Goal: Task Accomplishment & Management: Use online tool/utility

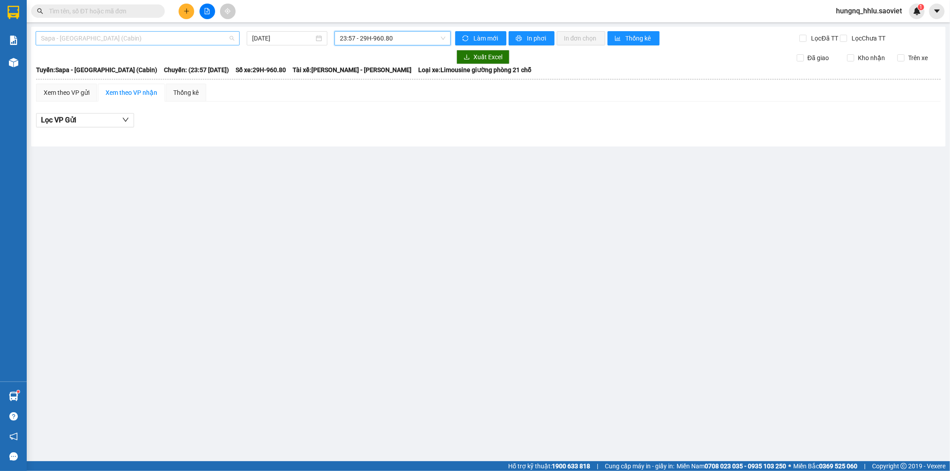
click at [48, 41] on span "Sapa - [GEOGRAPHIC_DATA] (Cabin)" at bounding box center [137, 38] width 193 height 13
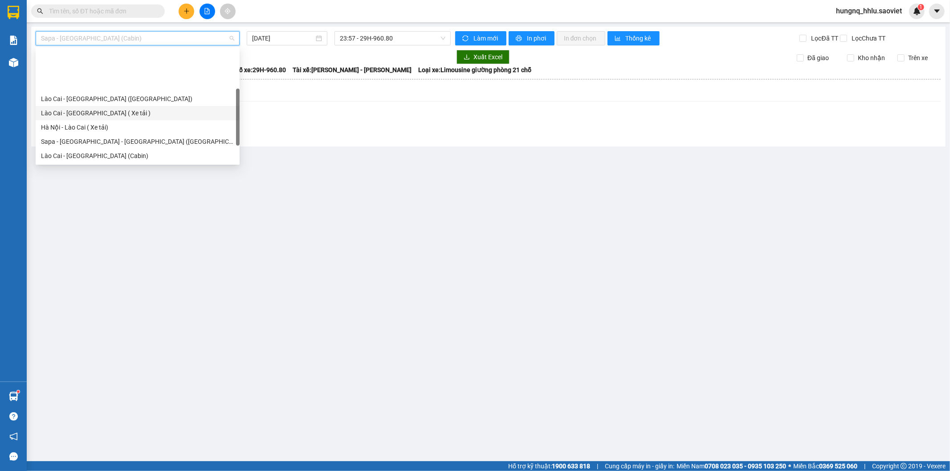
click at [338, 196] on main "Sapa - [GEOGRAPHIC_DATA] (Cabin) [DATE] 23:57 - 29H-960.80 Làm mới In phơi In đ…" at bounding box center [475, 230] width 950 height 461
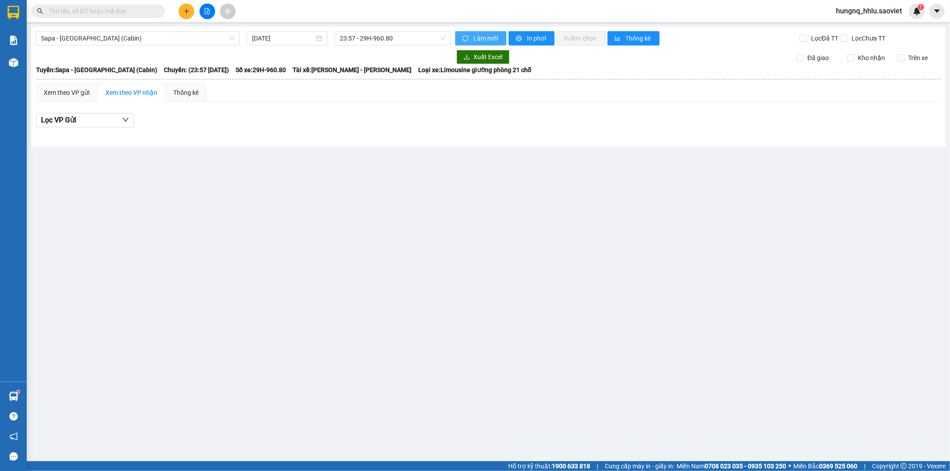
click at [497, 41] on span "Làm mới" at bounding box center [486, 38] width 26 height 10
click at [469, 38] on span "sync" at bounding box center [466, 38] width 8 height 7
click at [93, 42] on span "Sapa - [GEOGRAPHIC_DATA] (Cabin)" at bounding box center [137, 38] width 193 height 13
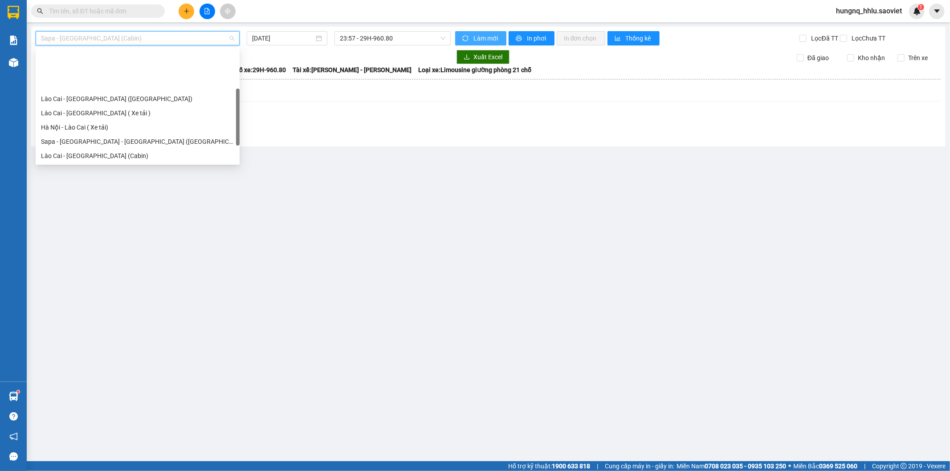
drag, startPoint x: 52, startPoint y: 134, endPoint x: 73, endPoint y: 130, distance: 22.2
click at [52, 179] on div "Sapa - [GEOGRAPHIC_DATA] (Cabin)" at bounding box center [137, 184] width 193 height 10
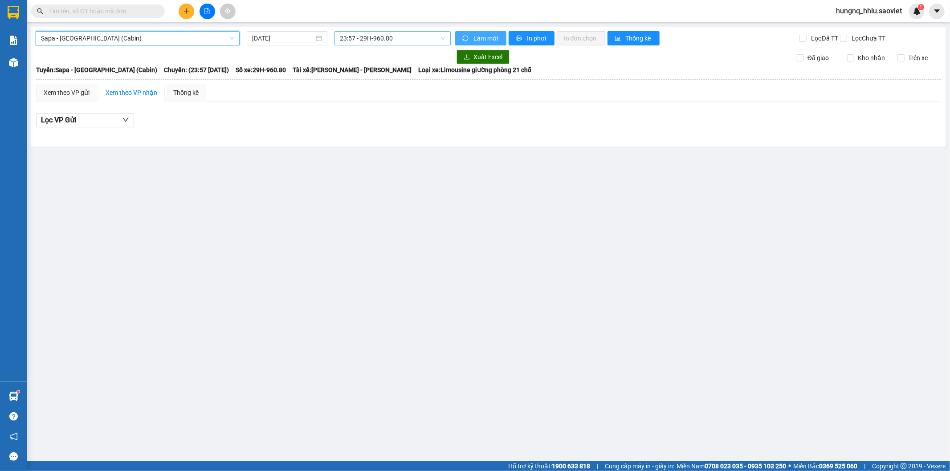
click at [357, 37] on span "23:57 - 29H-960.80" at bounding box center [392, 38] width 105 height 13
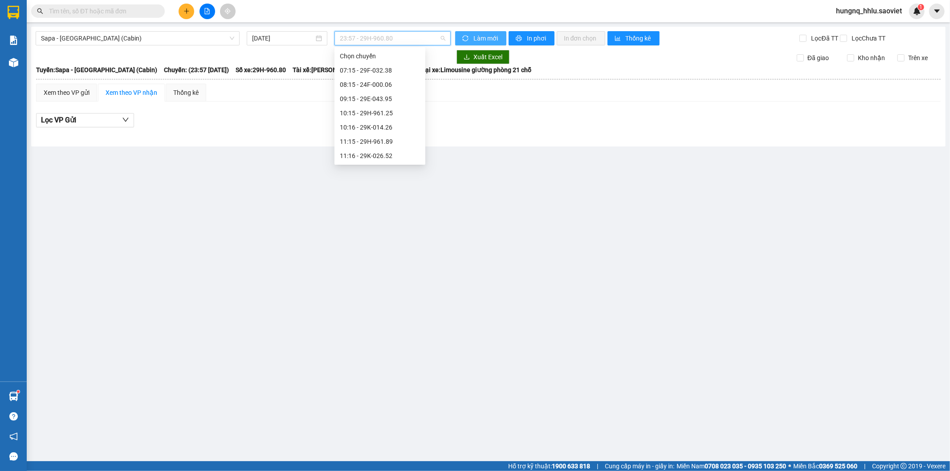
click at [355, 422] on div "23:56 - (Đã hủy)" at bounding box center [380, 427] width 80 height 10
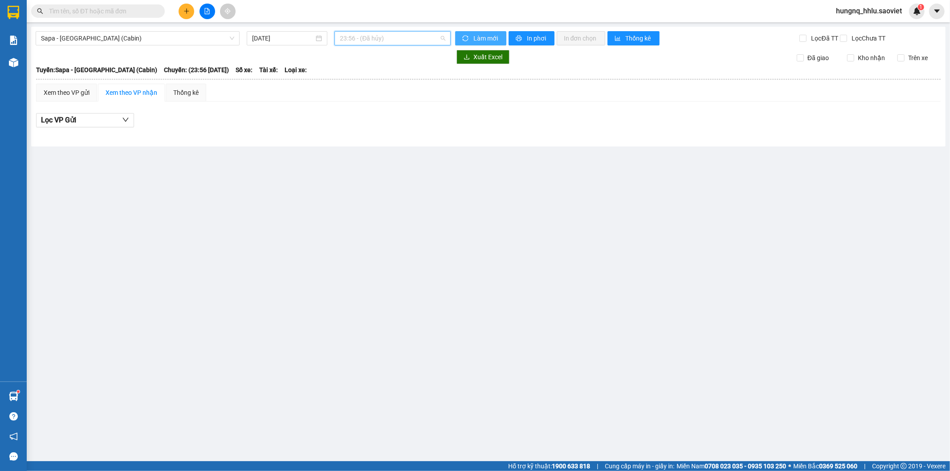
click at [354, 38] on span "23:56 - (Đã hủy)" at bounding box center [392, 38] width 105 height 13
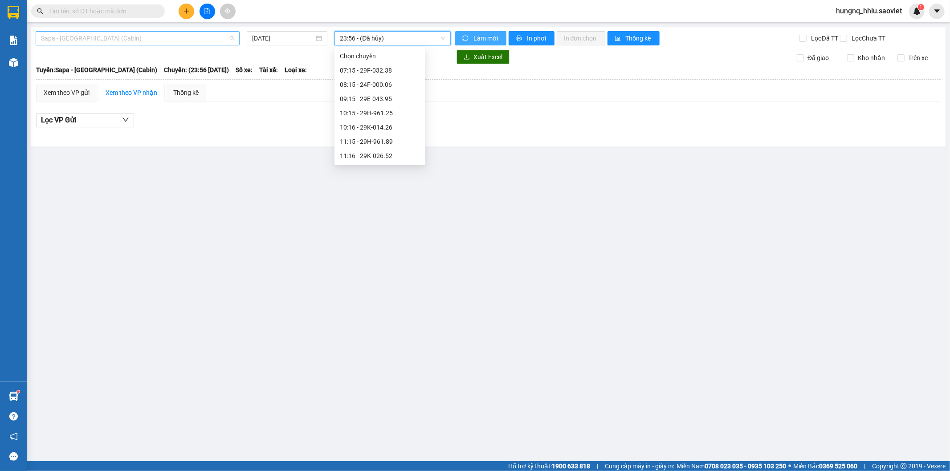
click at [99, 33] on span "Sapa - [GEOGRAPHIC_DATA] (Cabin)" at bounding box center [137, 38] width 193 height 13
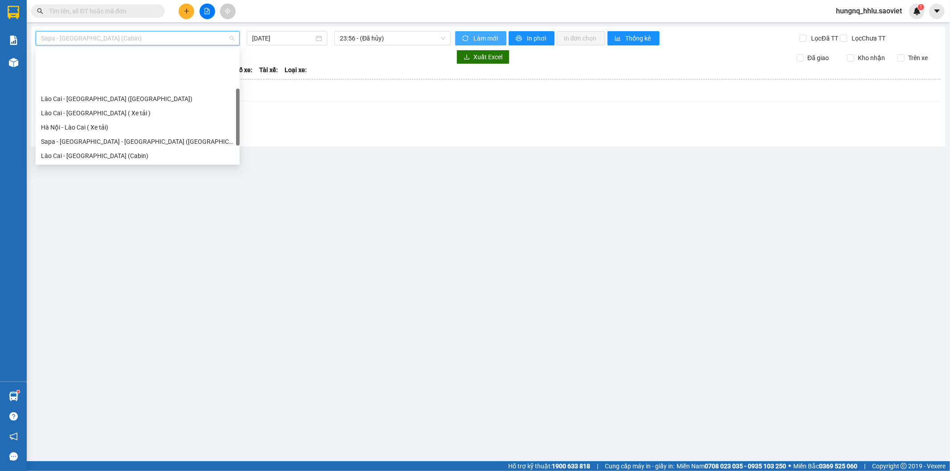
click at [58, 179] on div "Sapa - [GEOGRAPHIC_DATA] (Cabin)" at bounding box center [137, 184] width 193 height 10
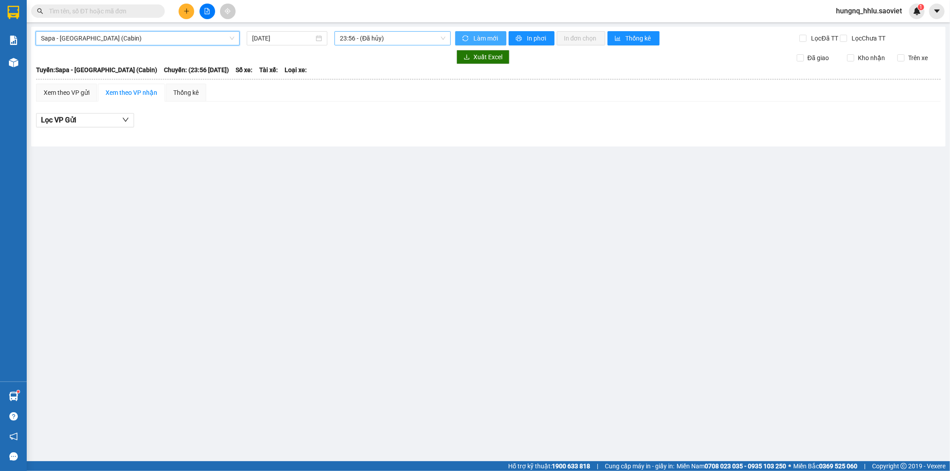
click at [356, 36] on span "23:56 - (Đã hủy)" at bounding box center [392, 38] width 105 height 13
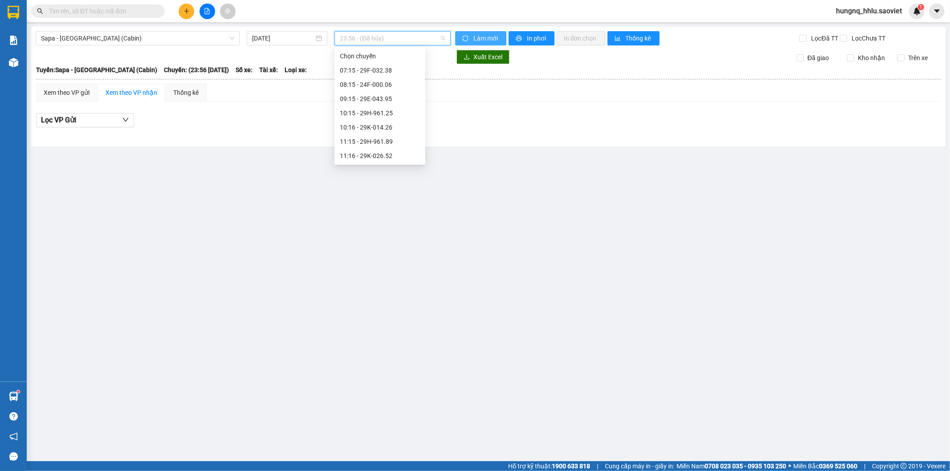
click at [353, 436] on div "23:57 - 29H-960.80" at bounding box center [380, 441] width 80 height 10
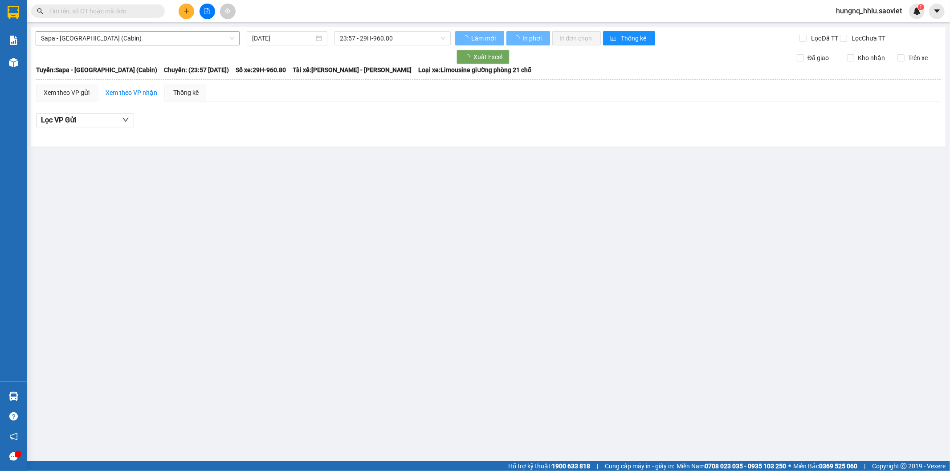
click at [100, 37] on span "Sapa - [GEOGRAPHIC_DATA] (Cabin)" at bounding box center [137, 38] width 193 height 13
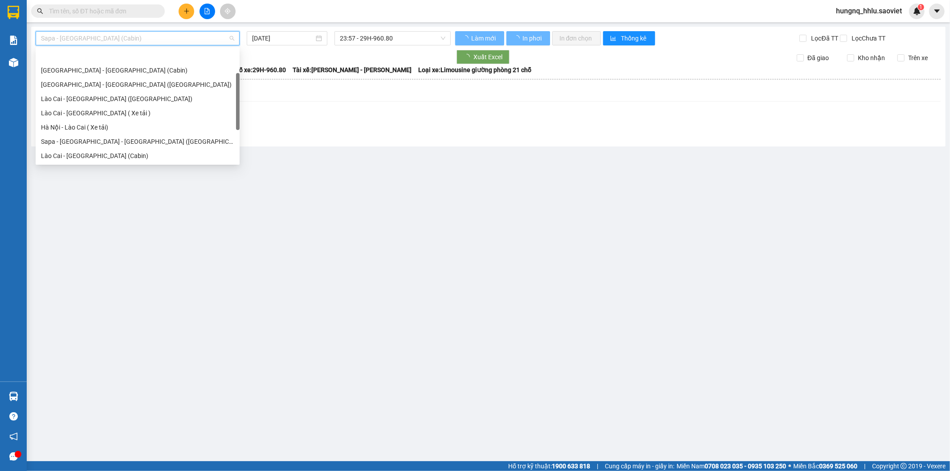
scroll to position [28, 0]
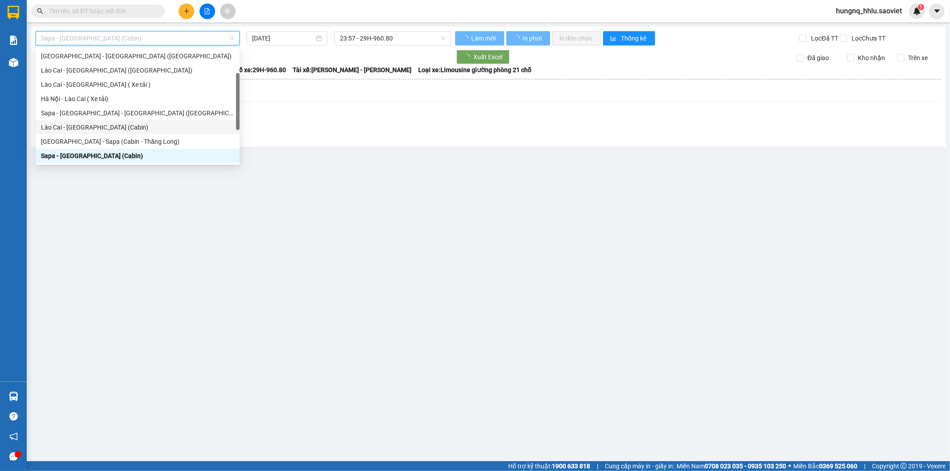
drag, startPoint x: 451, startPoint y: 250, endPoint x: 452, endPoint y: 246, distance: 4.5
click at [452, 250] on main "Sapa - Hà Nội (Cabin) 14/08/2025 23:57 - 29H-960.80 Làm mới In phơi In đơn chọn…" at bounding box center [475, 230] width 950 height 461
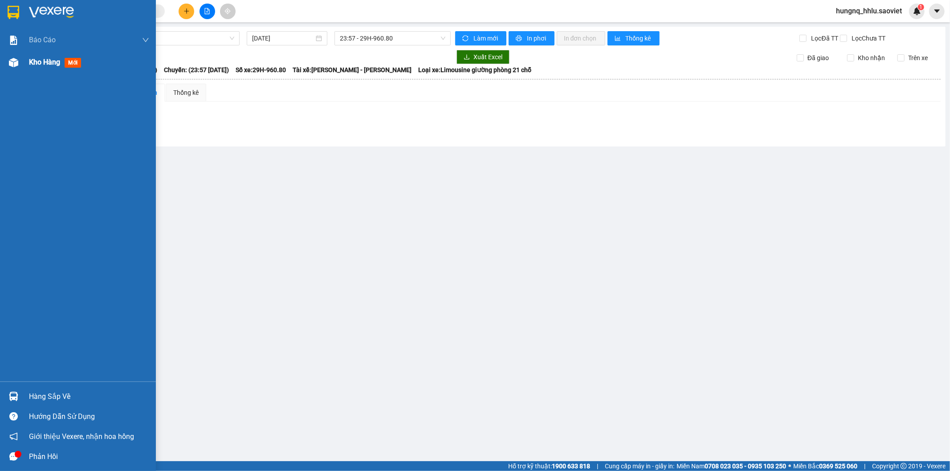
click at [14, 63] on img at bounding box center [13, 62] width 9 height 9
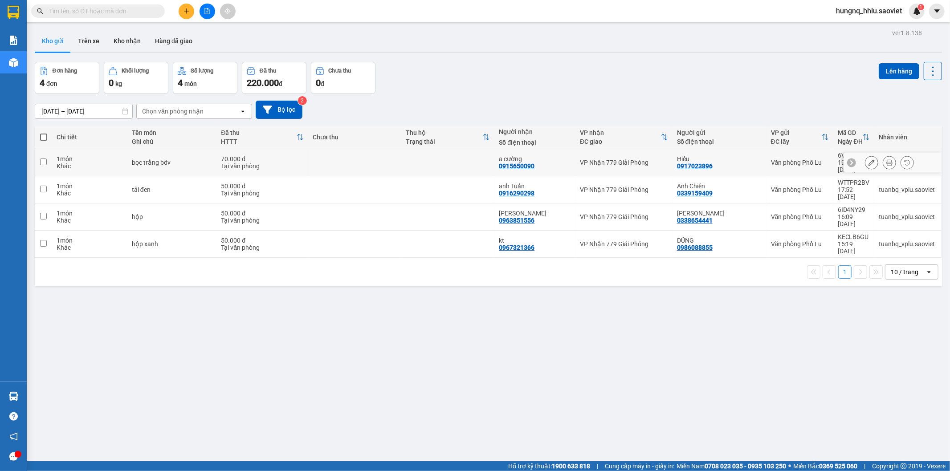
click at [68, 163] on div "Khác" at bounding box center [90, 166] width 66 height 7
checkbox input "true"
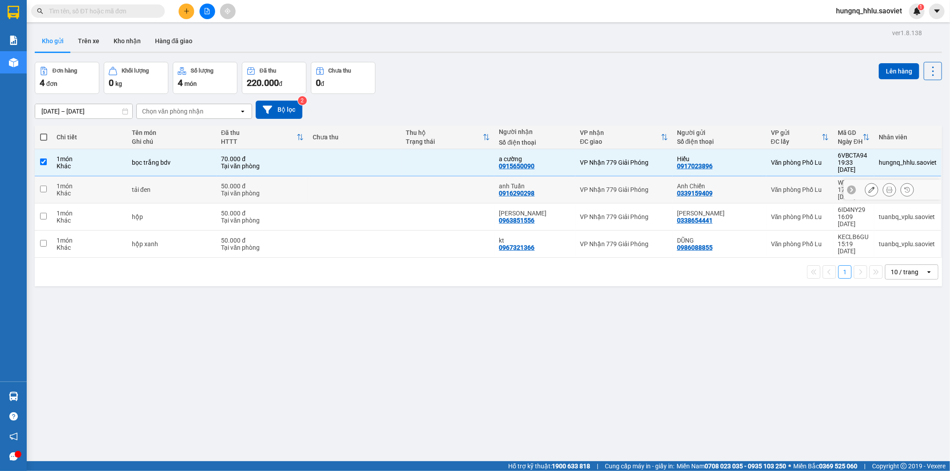
click at [61, 190] on div "Khác" at bounding box center [90, 193] width 66 height 7
checkbox input "true"
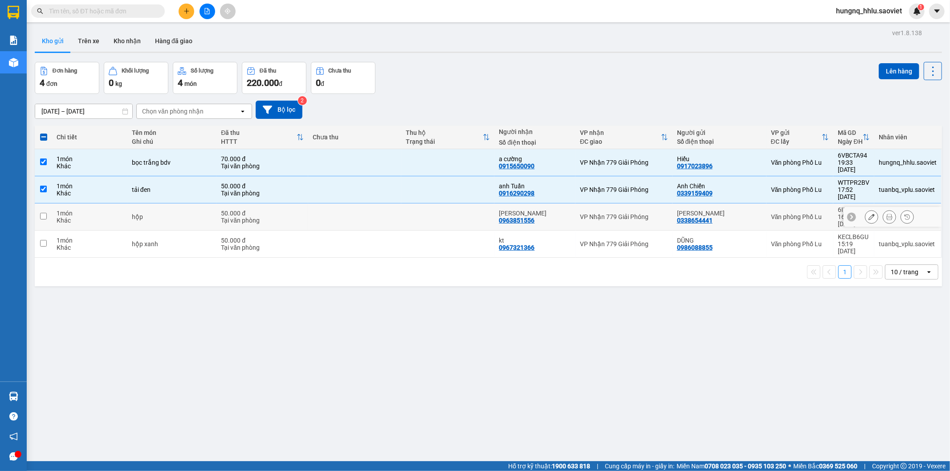
drag, startPoint x: 56, startPoint y: 197, endPoint x: 55, endPoint y: 202, distance: 5.1
click at [55, 203] on td "1 món Khác" at bounding box center [89, 216] width 75 height 27
checkbox input "true"
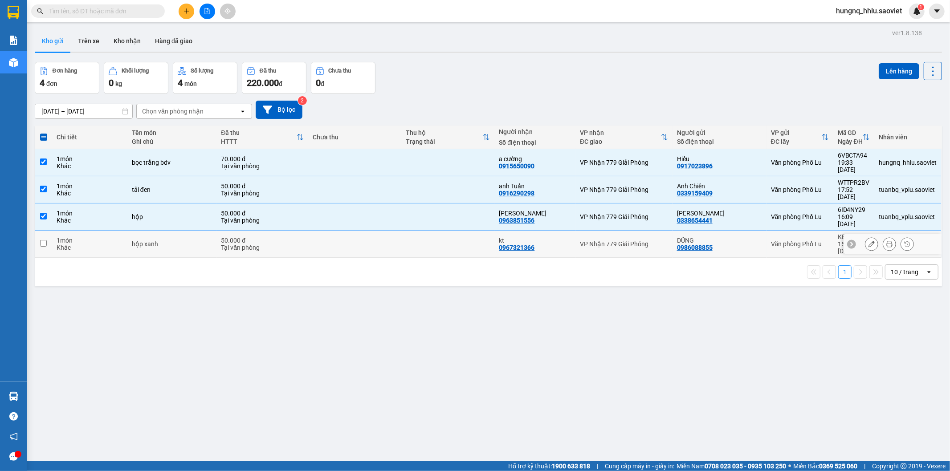
drag, startPoint x: 52, startPoint y: 216, endPoint x: 61, endPoint y: 216, distance: 8.5
click at [52, 231] on td "1 món Khác" at bounding box center [89, 244] width 75 height 27
checkbox input "true"
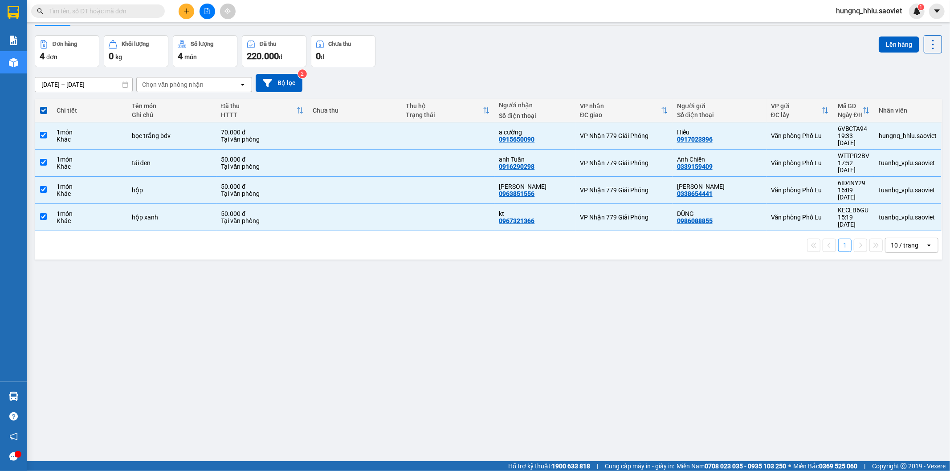
scroll to position [41, 0]
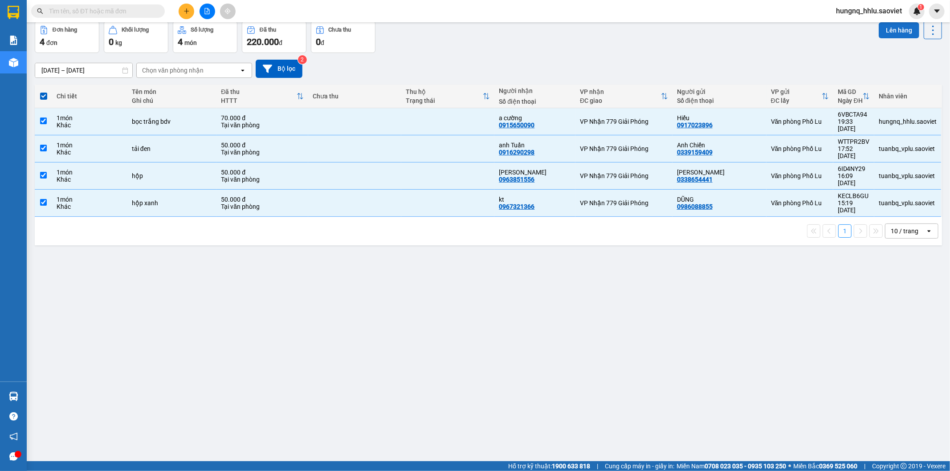
click at [903, 32] on button "Lên hàng" at bounding box center [899, 30] width 41 height 16
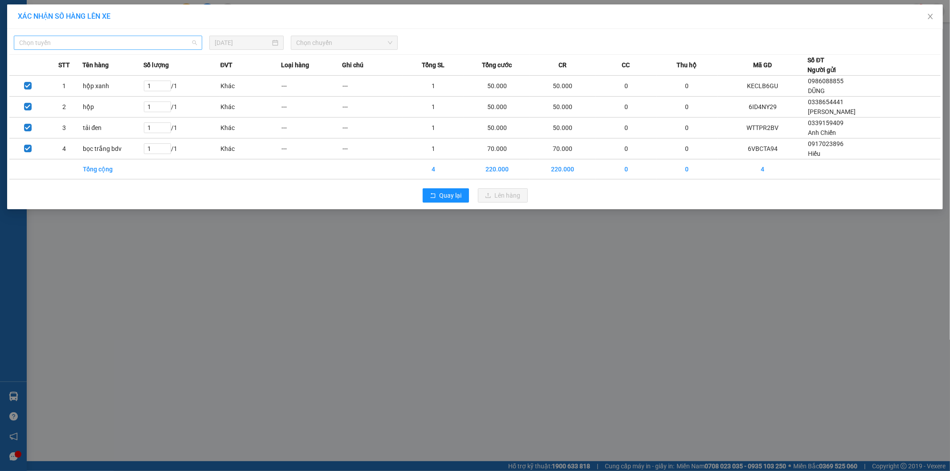
click at [33, 41] on span "Chọn tuyến" at bounding box center [108, 42] width 178 height 13
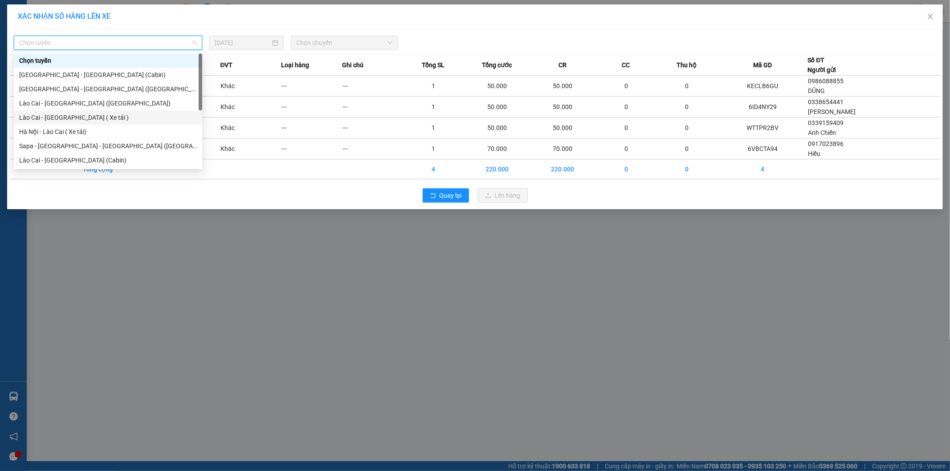
scroll to position [49, 0]
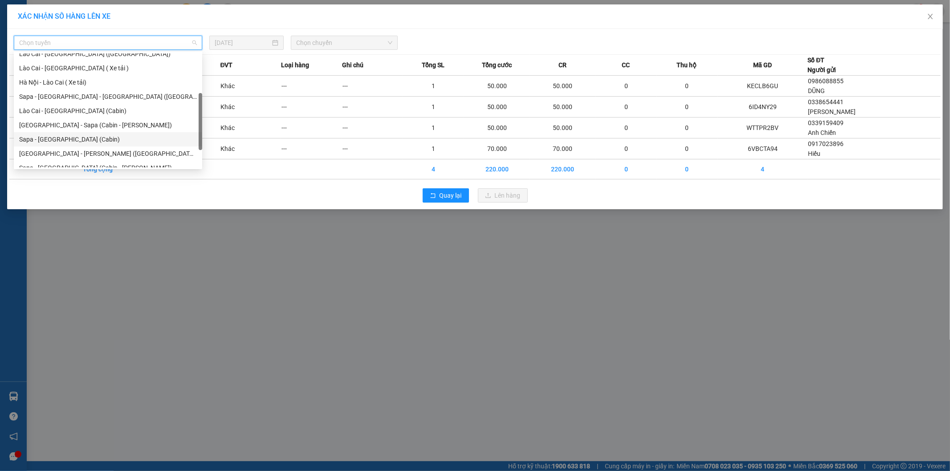
click at [74, 139] on div "Sapa - [GEOGRAPHIC_DATA] (Cabin)" at bounding box center [108, 139] width 178 height 10
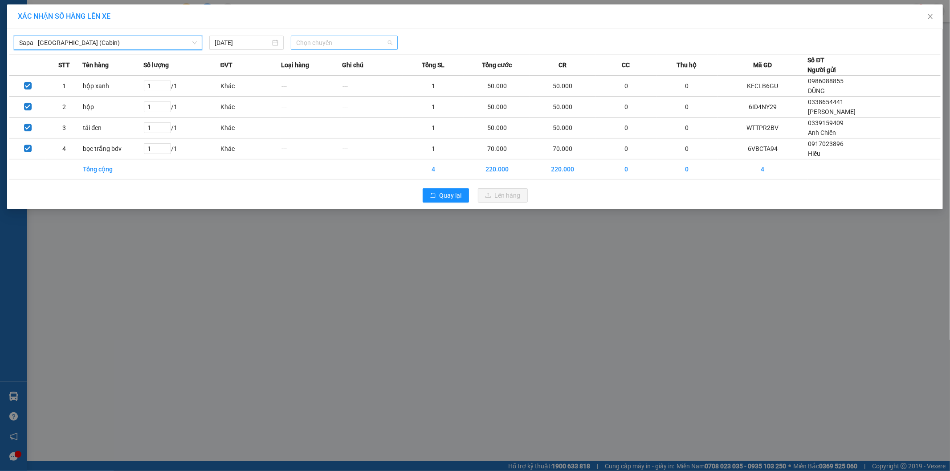
drag, startPoint x: 330, startPoint y: 43, endPoint x: 331, endPoint y: 57, distance: 13.8
click at [329, 43] on span "Chọn chuyến" at bounding box center [344, 42] width 96 height 13
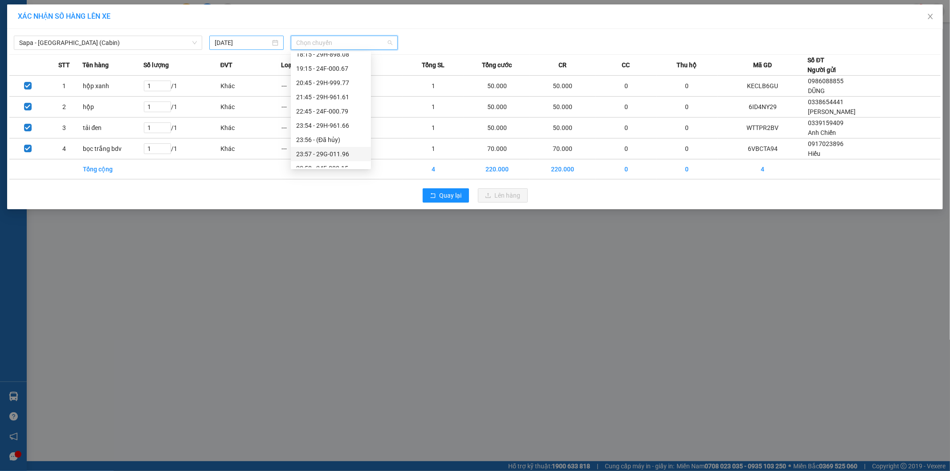
scroll to position [356, 0]
click at [226, 43] on input "15/08/2025" at bounding box center [243, 43] width 56 height 10
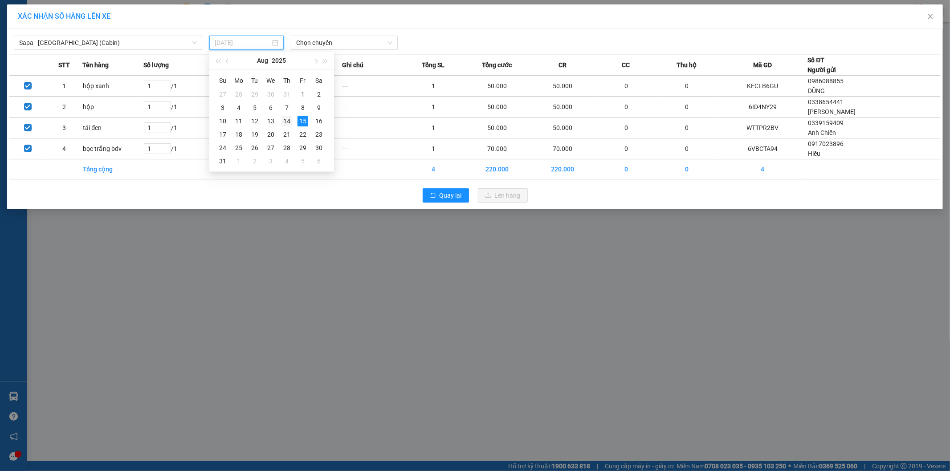
click at [289, 122] on div "14" at bounding box center [286, 121] width 11 height 11
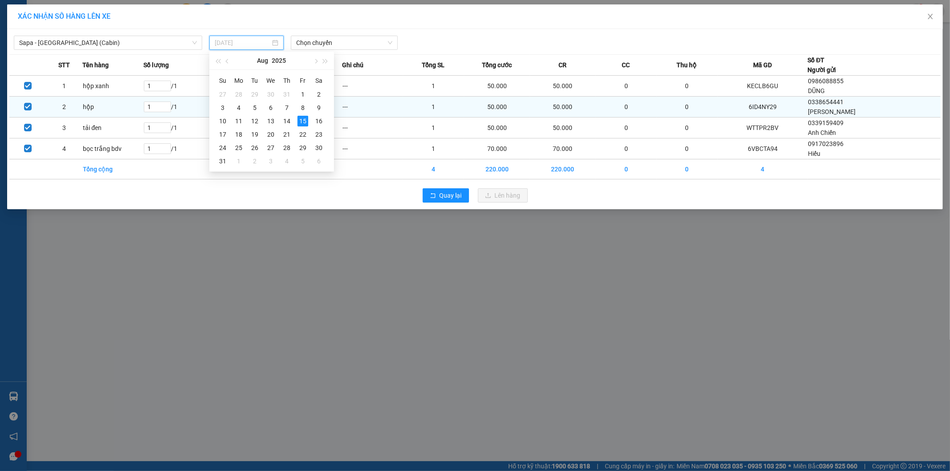
type input "[DATE]"
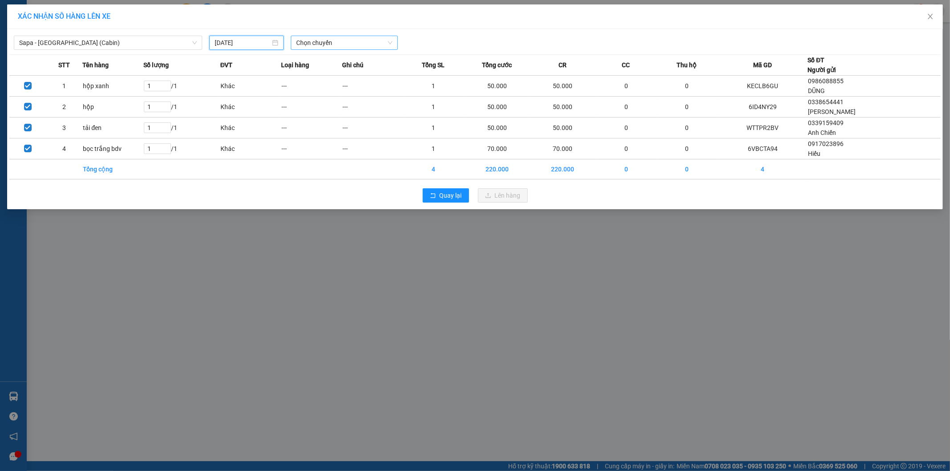
click at [328, 46] on span "Chọn chuyến" at bounding box center [344, 42] width 96 height 13
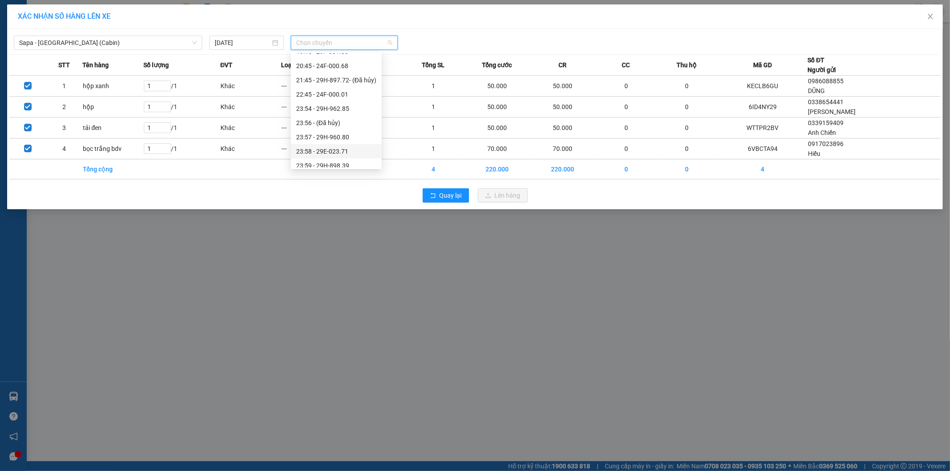
scroll to position [313, 0]
click at [373, 132] on div "23:57 - 29H-960.80" at bounding box center [336, 132] width 80 height 10
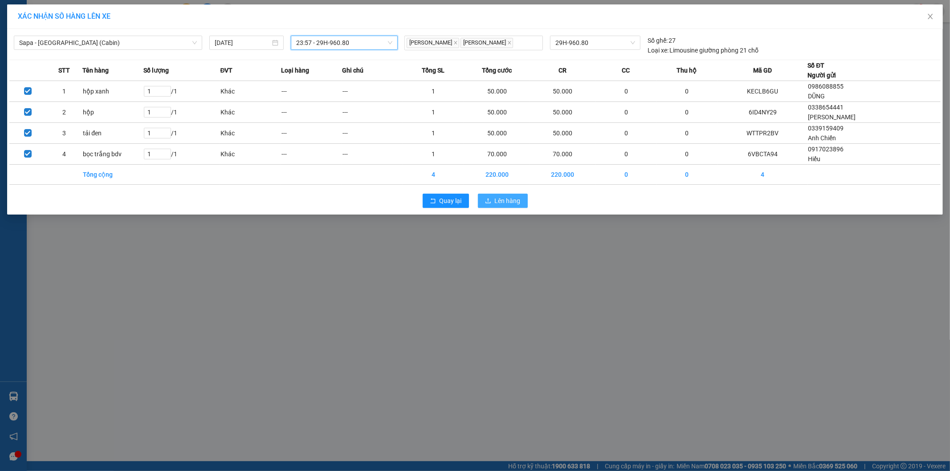
click at [517, 204] on span "Lên hàng" at bounding box center [508, 201] width 26 height 10
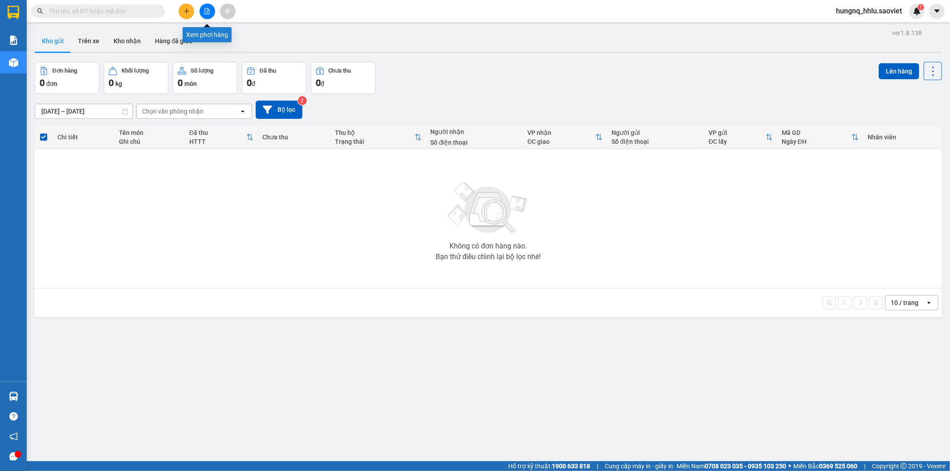
click at [212, 14] on button at bounding box center [207, 12] width 16 height 16
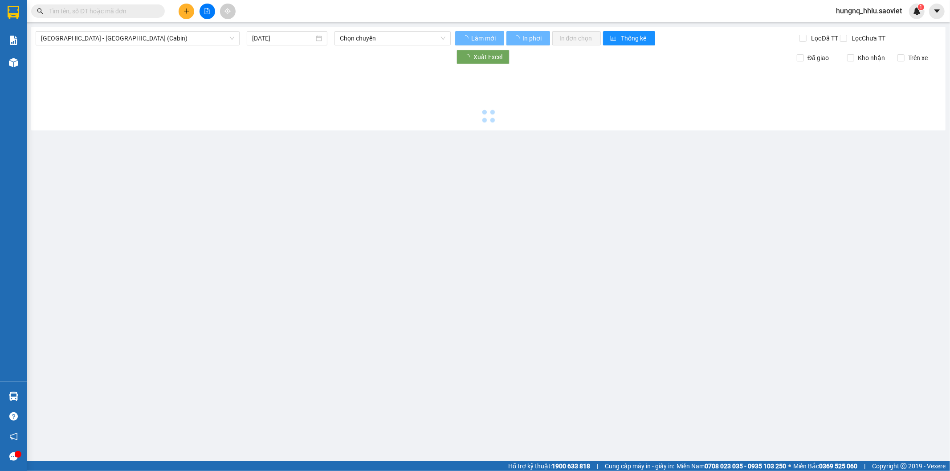
type input "15/08/2025"
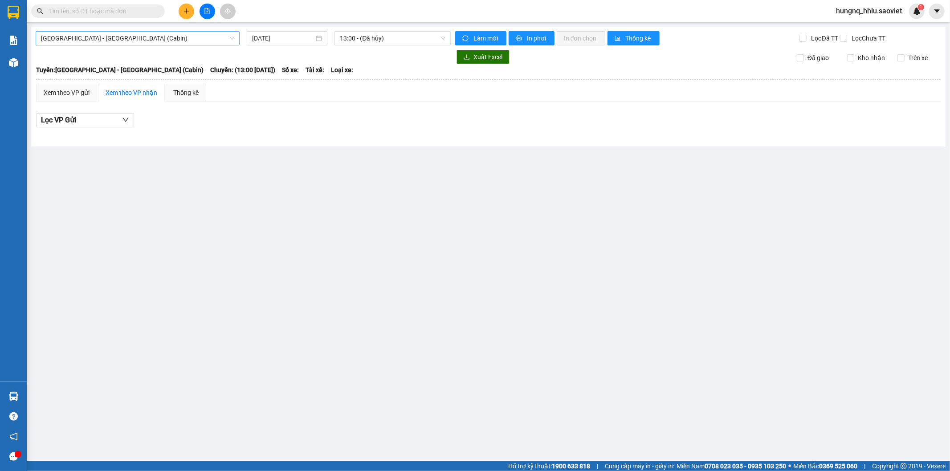
click at [62, 44] on span "Hà Nội - Lào Cai (Cabin)" at bounding box center [137, 38] width 193 height 13
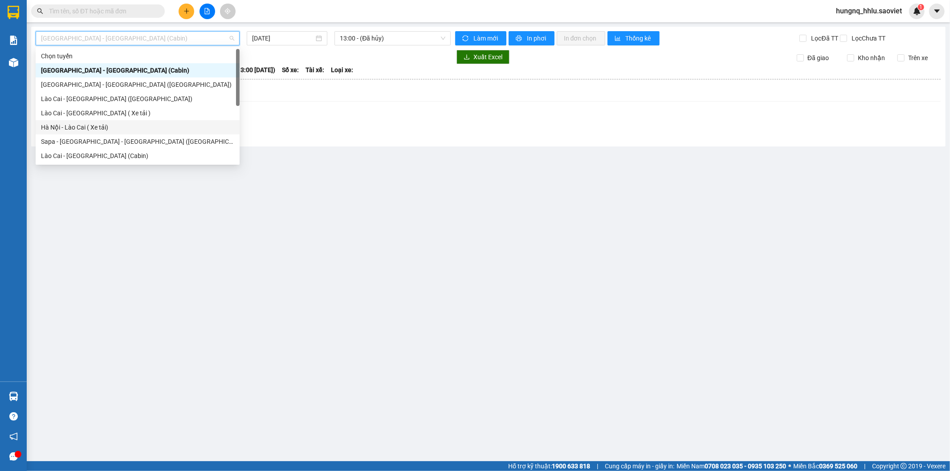
scroll to position [71, 0]
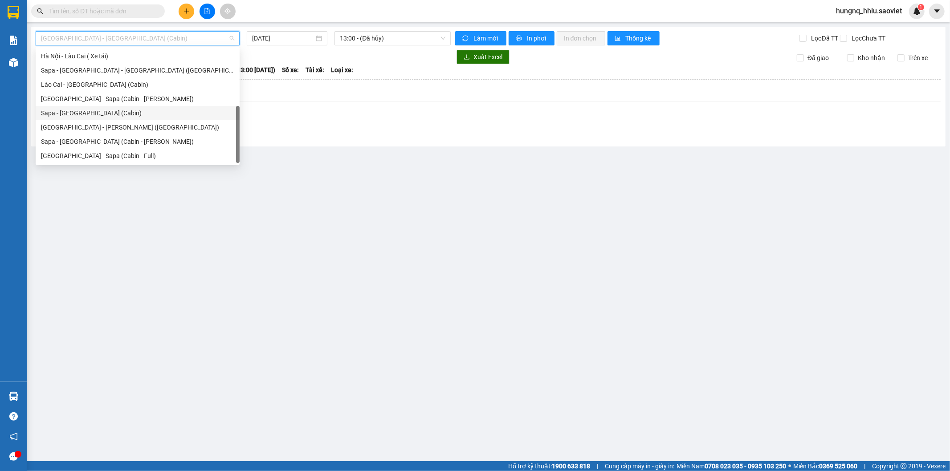
click at [51, 116] on div "Sapa - [GEOGRAPHIC_DATA] (Cabin)" at bounding box center [137, 113] width 193 height 10
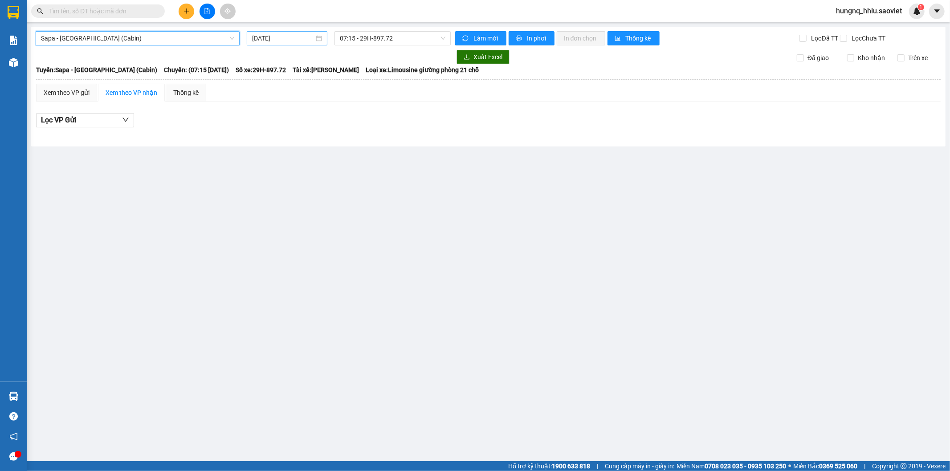
click at [270, 44] on div "15/08/2025" at bounding box center [287, 38] width 81 height 14
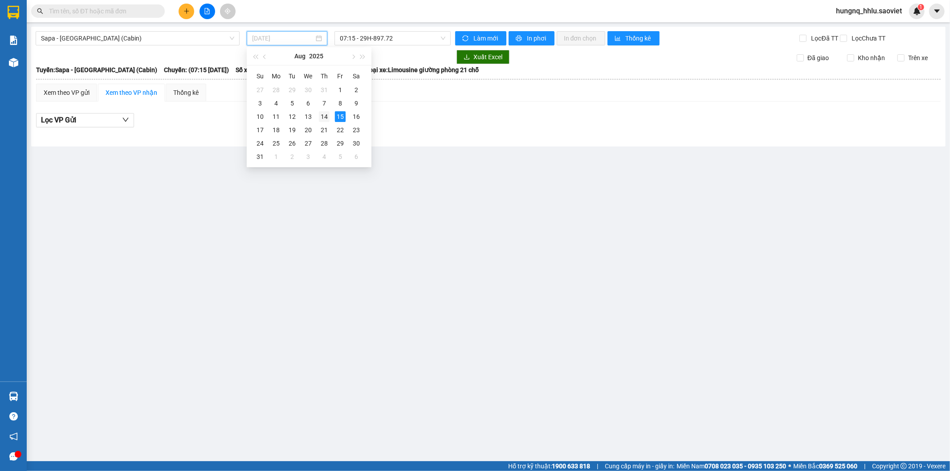
click at [324, 115] on div "14" at bounding box center [324, 116] width 11 height 11
type input "[DATE]"
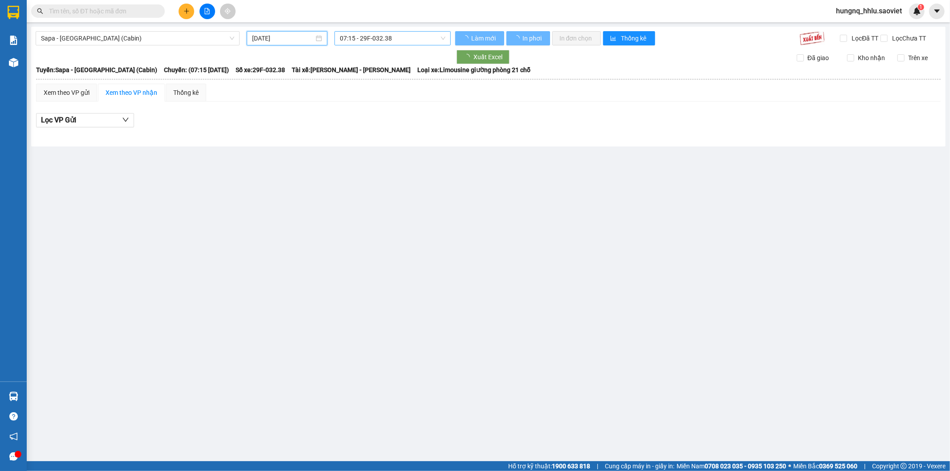
click at [381, 39] on span "07:15 - 29F-032.38" at bounding box center [392, 38] width 105 height 13
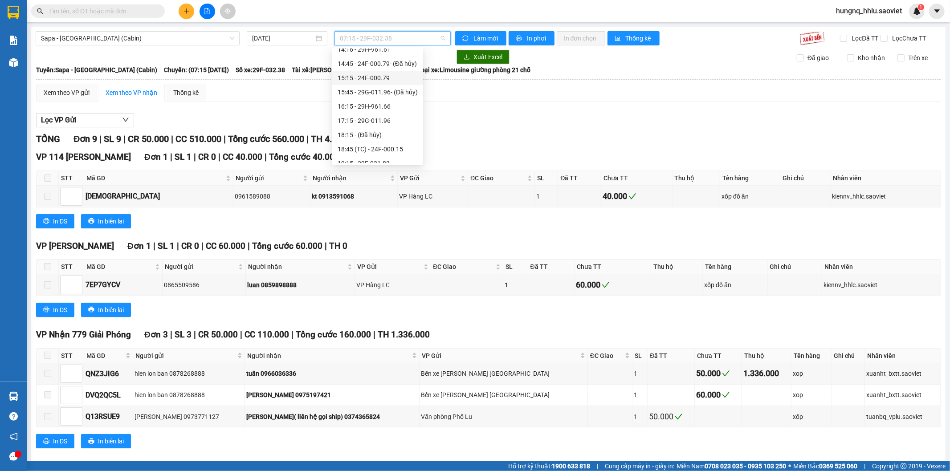
scroll to position [313, 0]
click at [397, 128] on div "23:57 - 29H-960.80" at bounding box center [378, 127] width 80 height 10
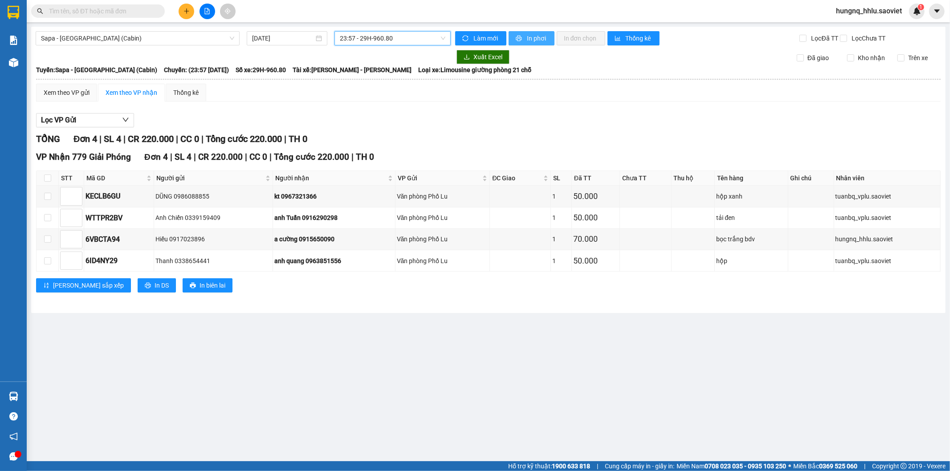
click at [553, 44] on button "In phơi" at bounding box center [531, 38] width 46 height 14
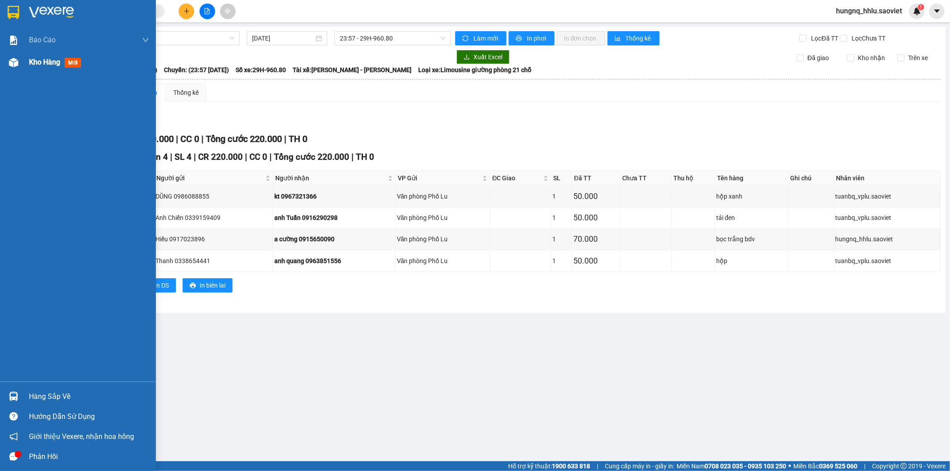
click at [50, 66] on span "Kho hàng" at bounding box center [44, 62] width 31 height 8
click at [34, 65] on span "Kho hàng" at bounding box center [44, 62] width 31 height 8
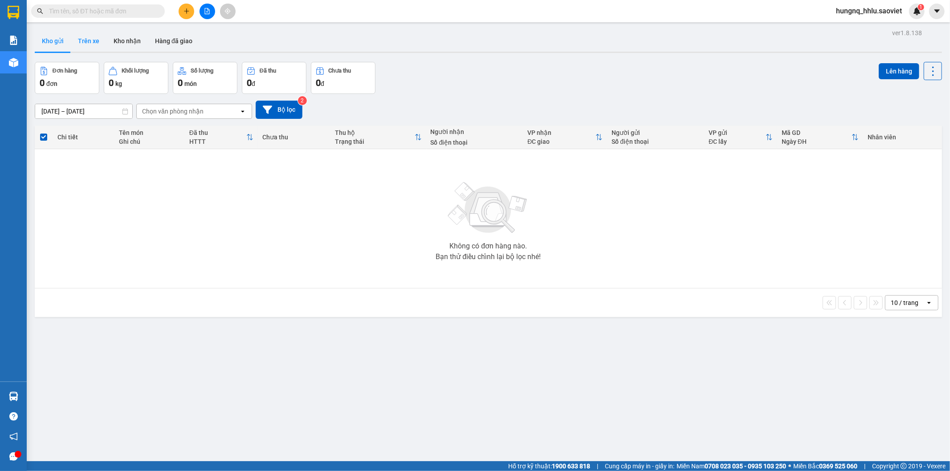
click at [96, 39] on button "Trên xe" at bounding box center [89, 40] width 36 height 21
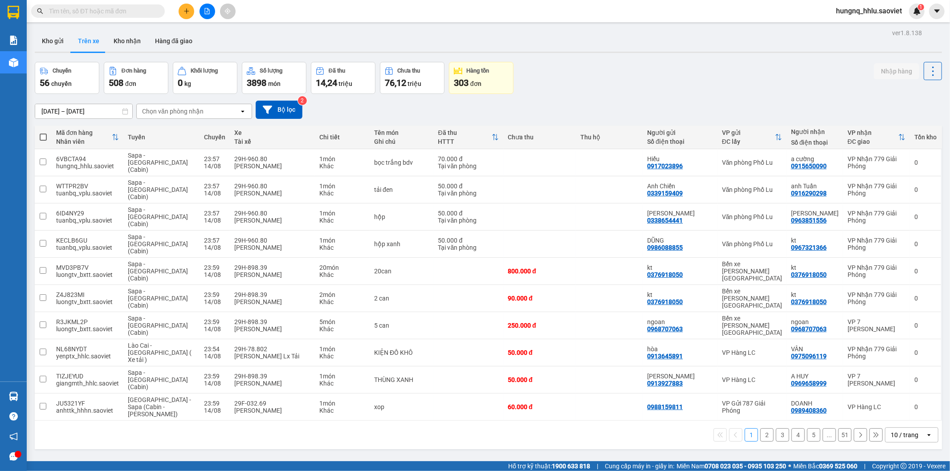
click at [152, 105] on div "Chọn văn phòng nhận" at bounding box center [188, 111] width 102 height 14
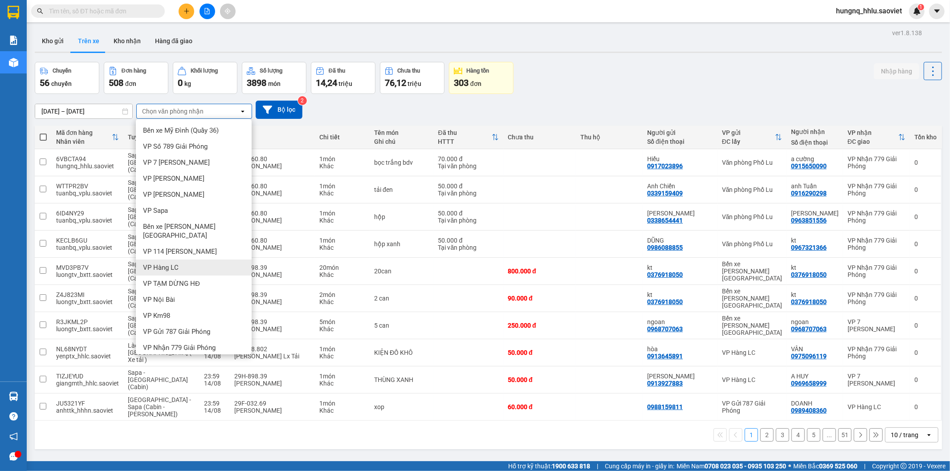
scroll to position [11, 0]
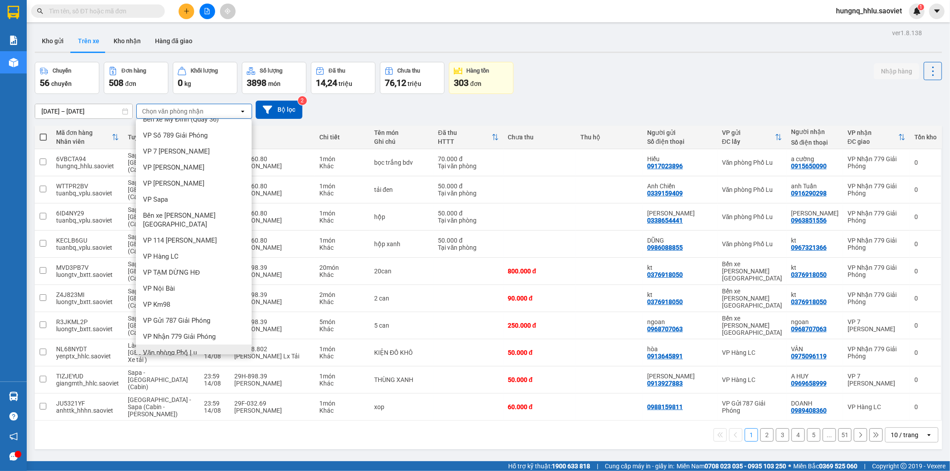
click at [152, 348] on span "Văn phòng Phố Lu" at bounding box center [170, 352] width 54 height 9
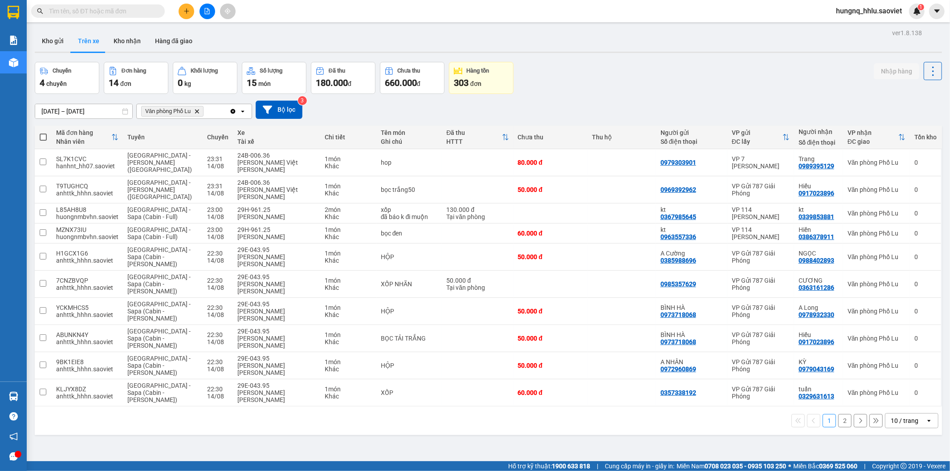
click at [840, 414] on button "2" at bounding box center [844, 420] width 13 height 13
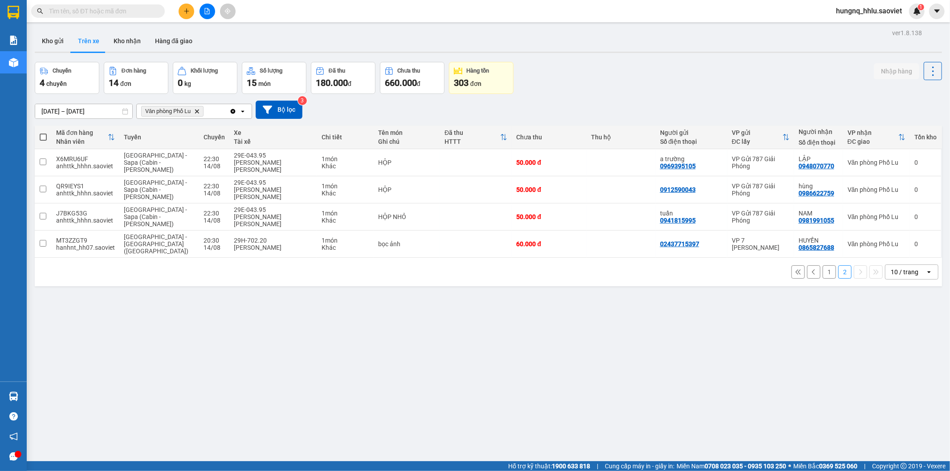
click at [825, 268] on button "1" at bounding box center [828, 271] width 13 height 13
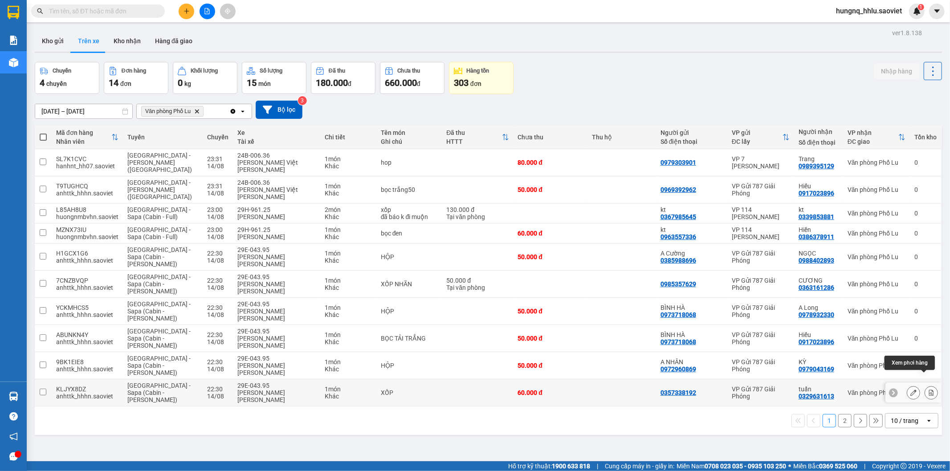
click at [925, 385] on button at bounding box center [931, 393] width 12 height 16
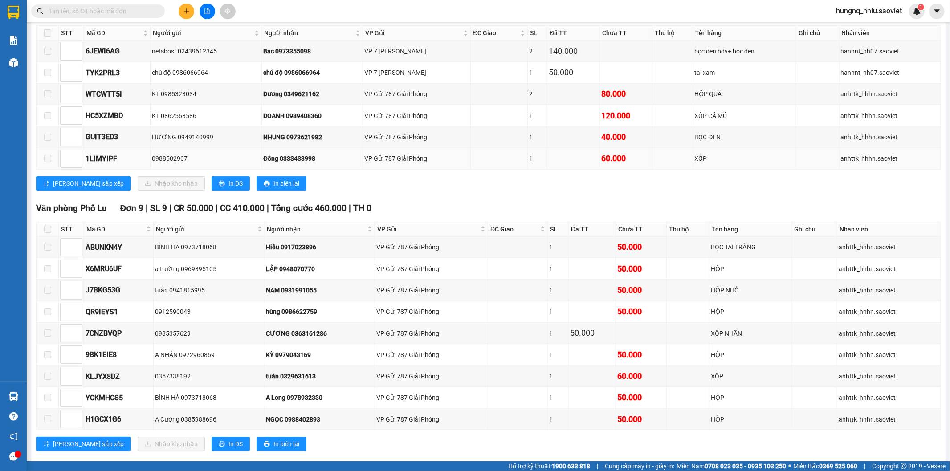
scroll to position [162, 0]
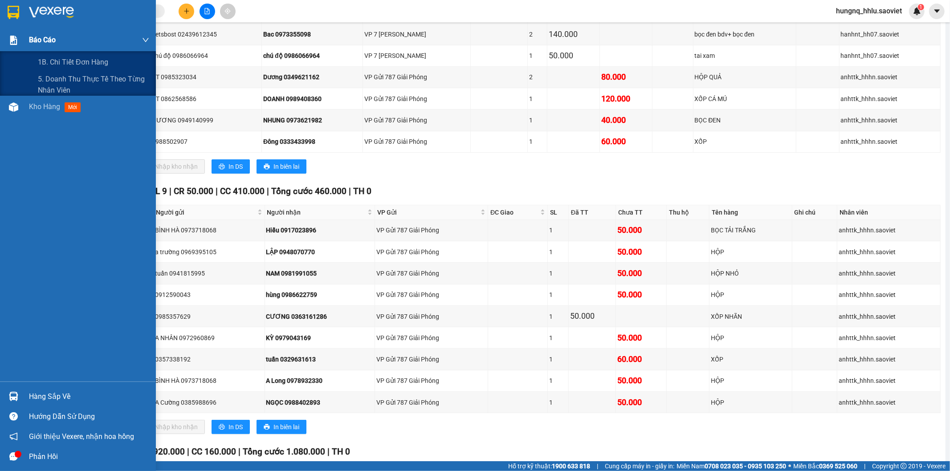
click at [10, 43] on img at bounding box center [13, 40] width 9 height 9
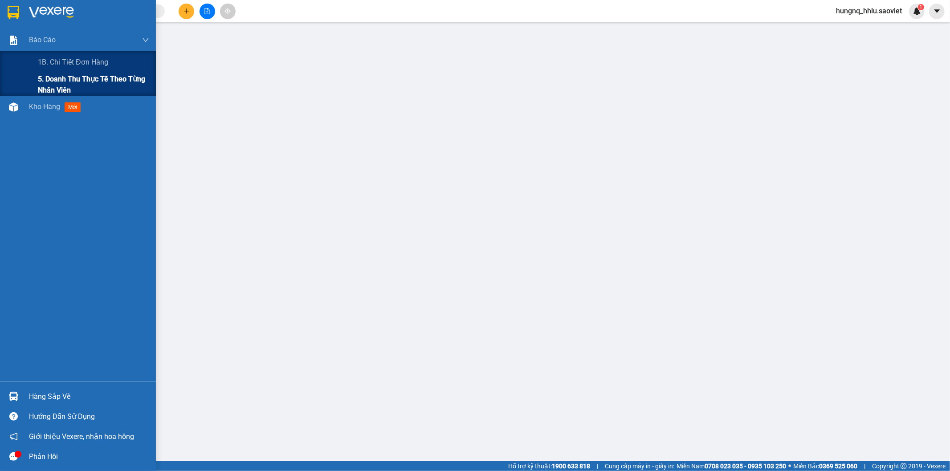
drag, startPoint x: 51, startPoint y: 78, endPoint x: 61, endPoint y: 93, distance: 17.9
click at [52, 78] on span "5. Doanh thu thực tế theo từng nhân viên" at bounding box center [93, 84] width 111 height 22
